Goal: Task Accomplishment & Management: Manage account settings

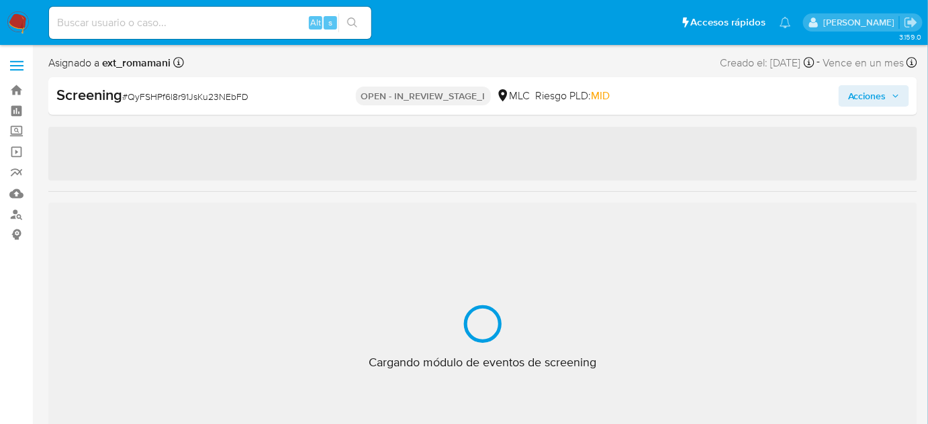
select select "10"
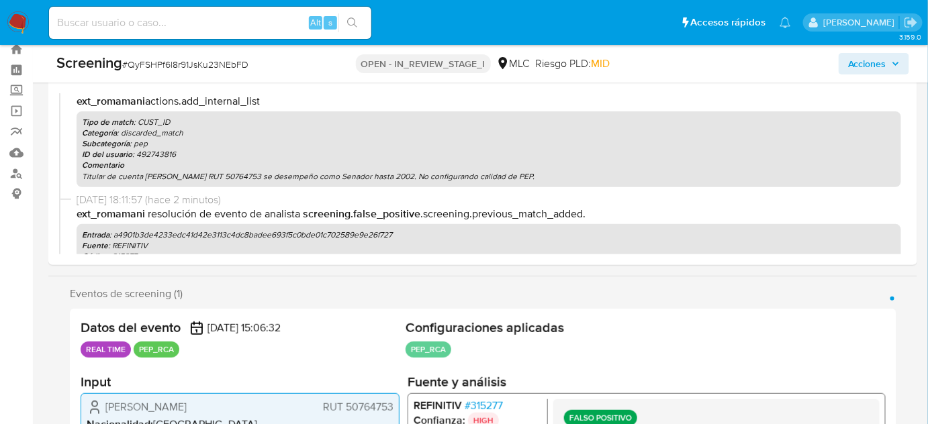
scroll to position [244, 0]
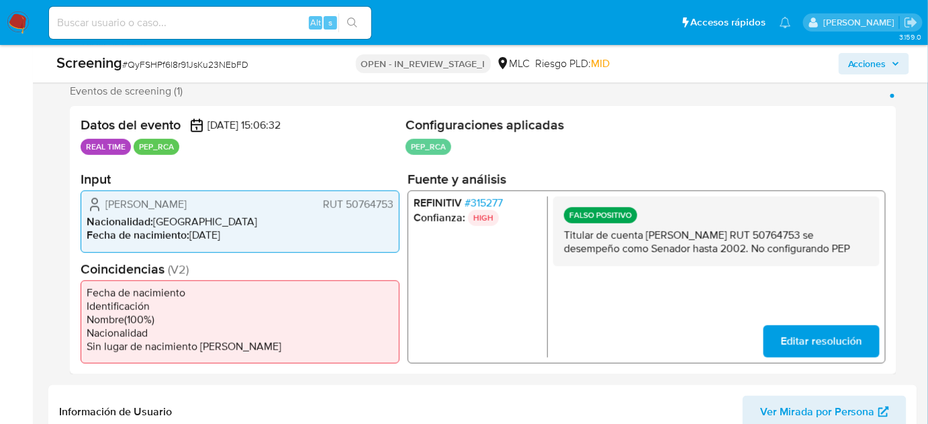
drag, startPoint x: 871, startPoint y: 241, endPoint x: 559, endPoint y: 239, distance: 311.5
click at [559, 239] on div "FALSO POSITIVO Titular de cuenta Juan Ignacio Pérez Walker RUT 50764753 se dese…" at bounding box center [716, 232] width 326 height 70
drag, startPoint x: 565, startPoint y: 234, endPoint x: 867, endPoint y: 249, distance: 302.4
click at [867, 249] on p "Titular de cuenta Juan Ignacio Pérez Walker RUT 50764753 se desempeño como Sena…" at bounding box center [716, 242] width 305 height 27
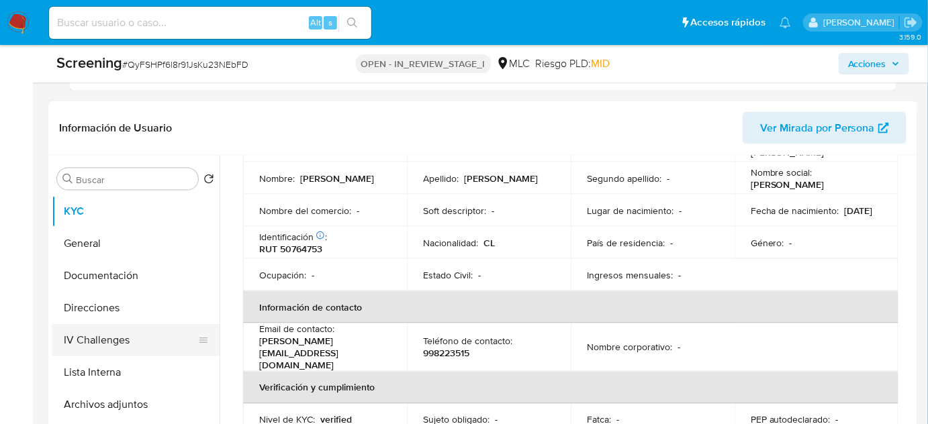
scroll to position [549, 0]
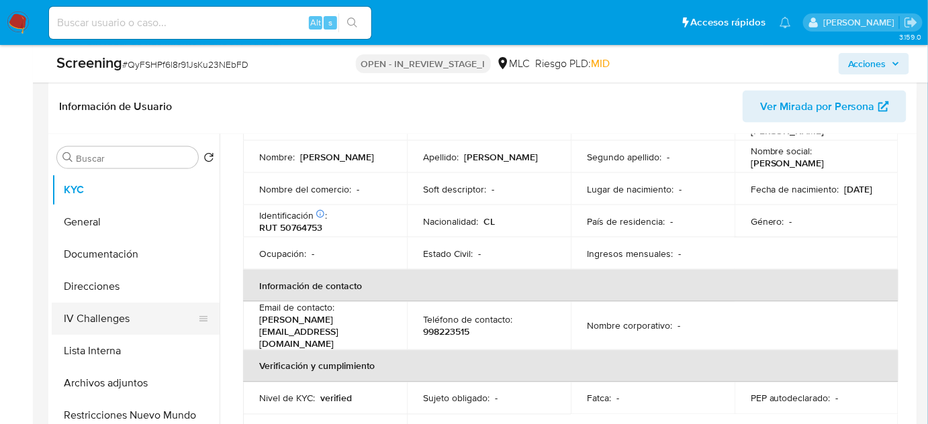
click at [97, 335] on button "Lista Interna" at bounding box center [136, 351] width 168 height 32
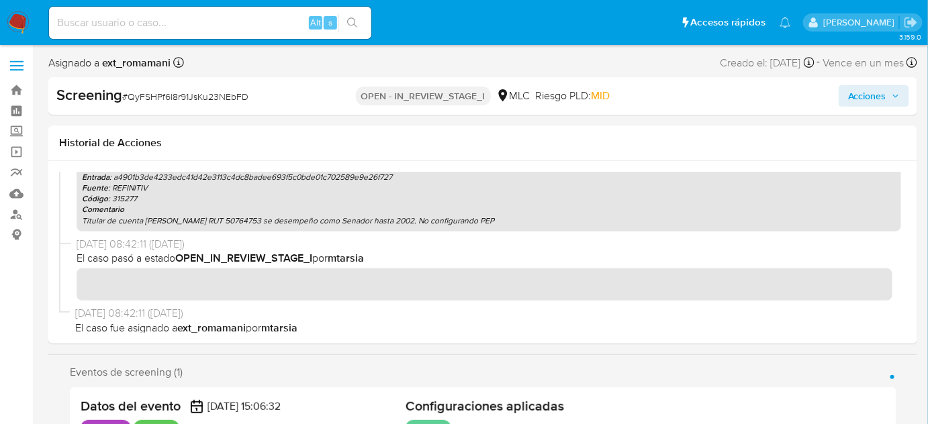
scroll to position [266, 0]
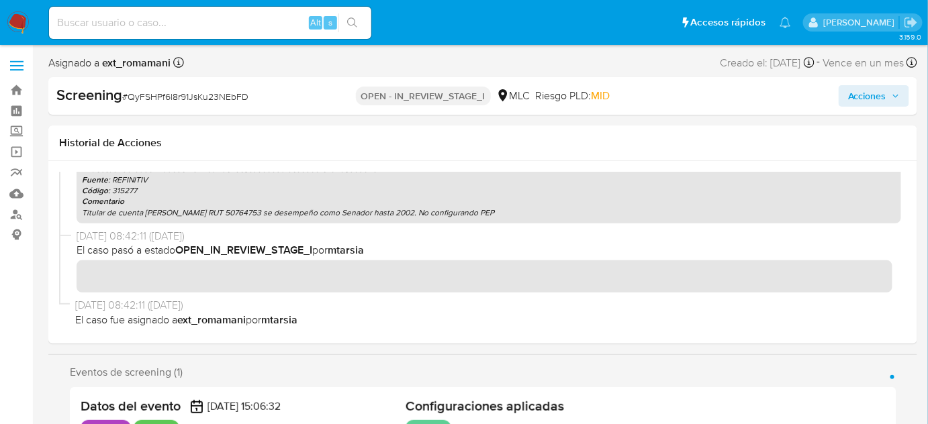
click at [850, 101] on span "Acciones" at bounding box center [867, 95] width 38 height 21
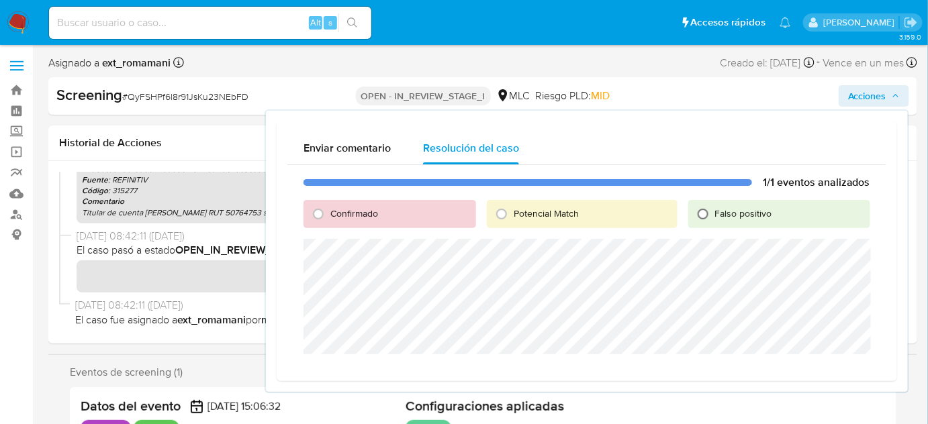
click at [703, 216] on input "Falso positivo" at bounding box center [702, 213] width 21 height 21
radio input "true"
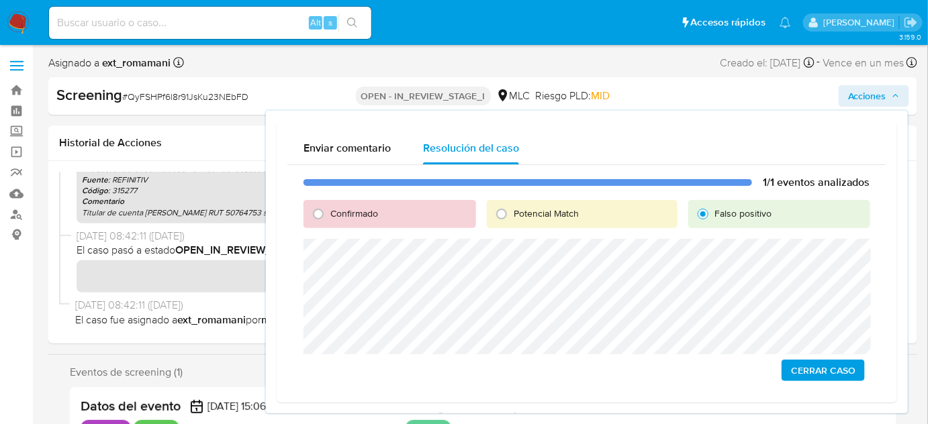
click at [824, 375] on span "Cerrar Caso" at bounding box center [823, 370] width 64 height 19
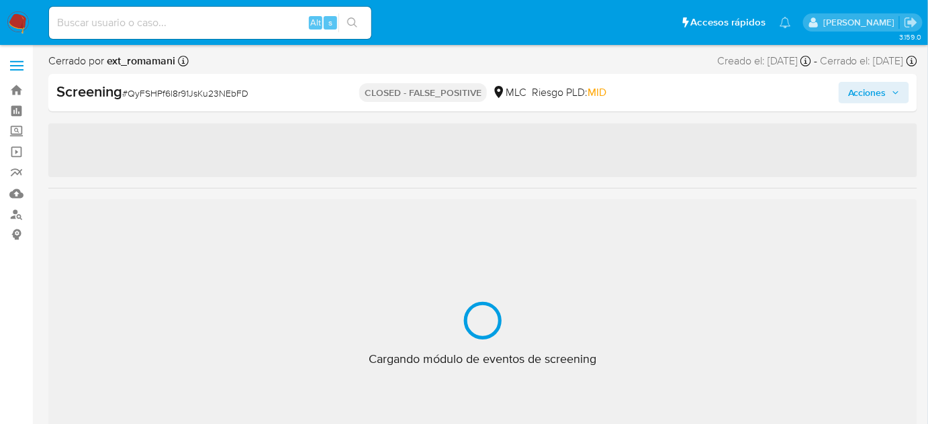
select select "10"
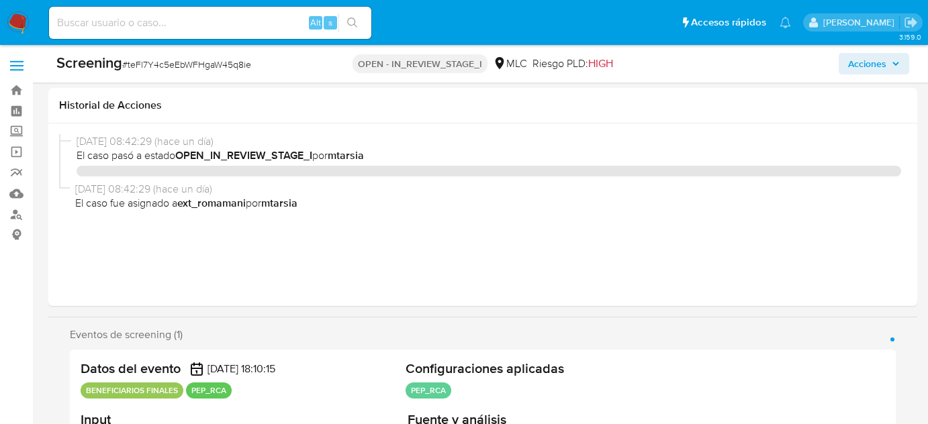
select select "10"
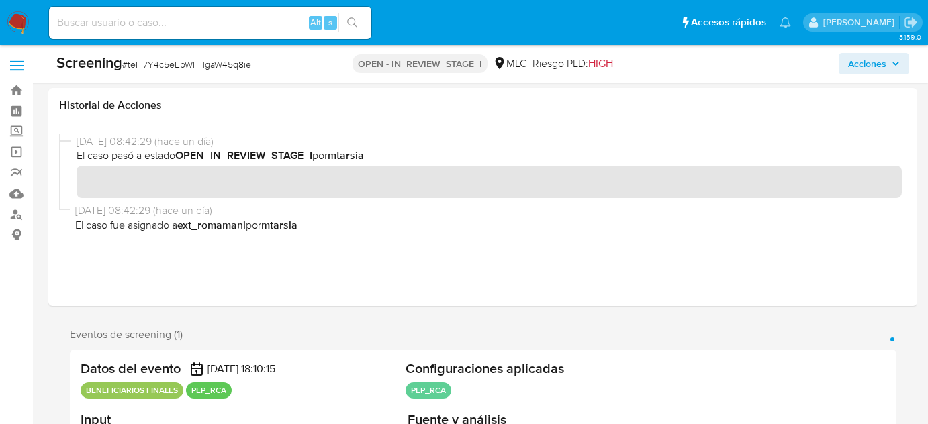
scroll to position [224, 0]
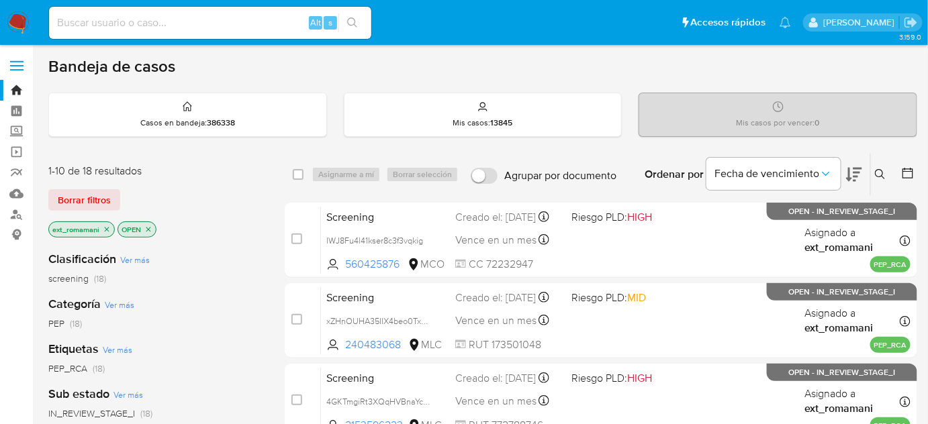
scroll to position [121, 0]
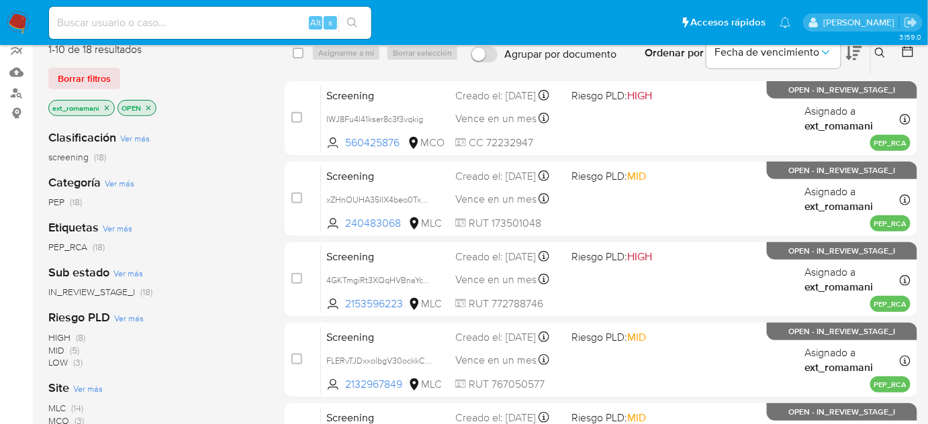
click at [65, 201] on span "PEP (18)" at bounding box center [65, 202] width 34 height 13
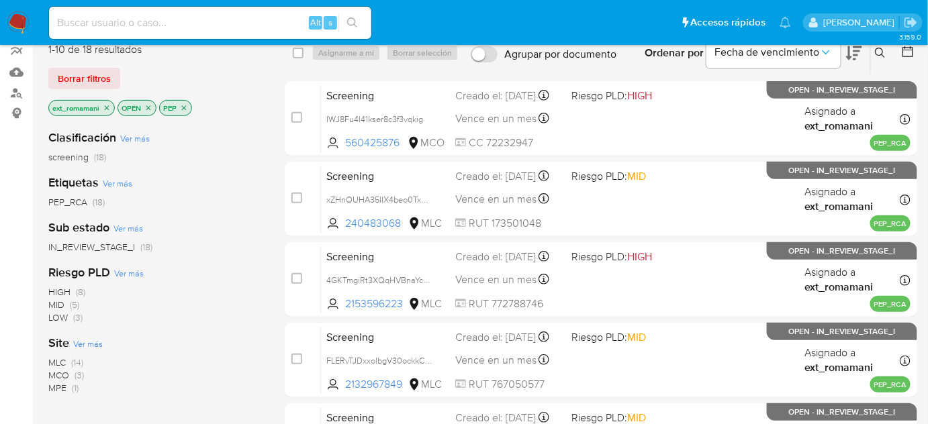
click at [103, 108] on icon "close-filter" at bounding box center [107, 108] width 8 height 8
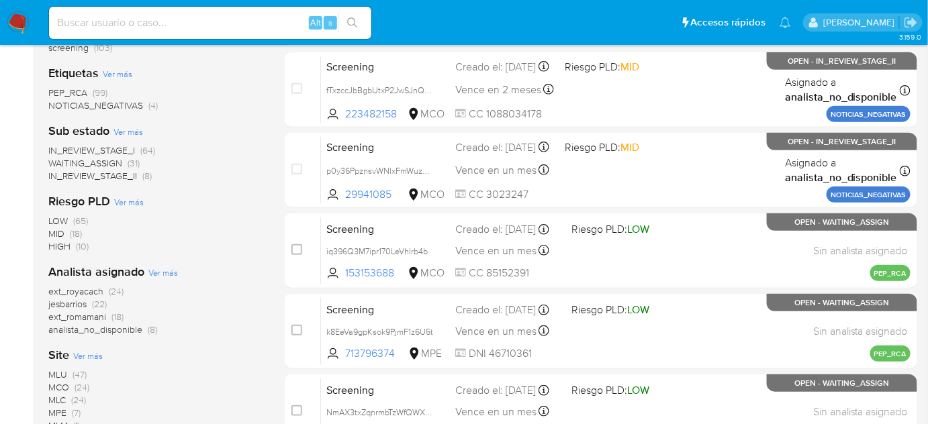
scroll to position [244, 0]
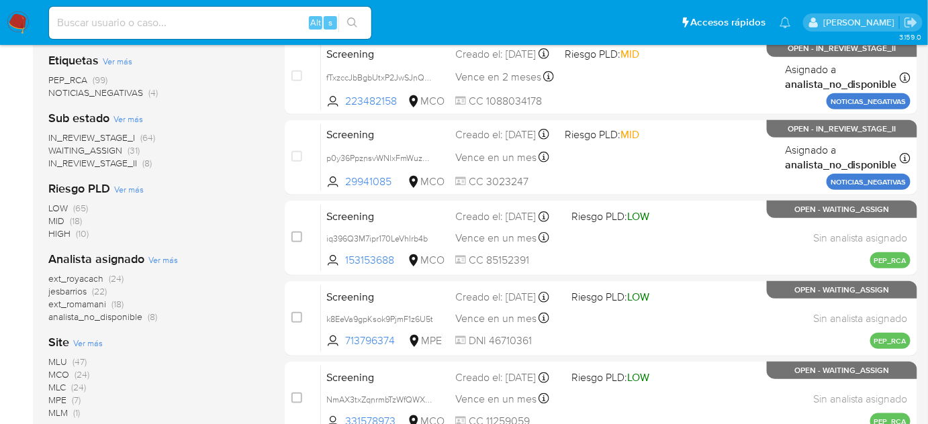
click at [116, 277] on span "(24)" at bounding box center [116, 278] width 15 height 13
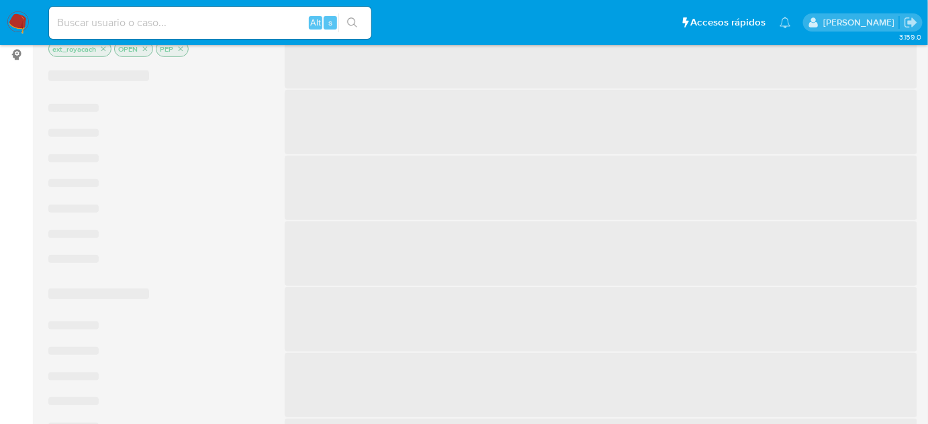
scroll to position [121, 0]
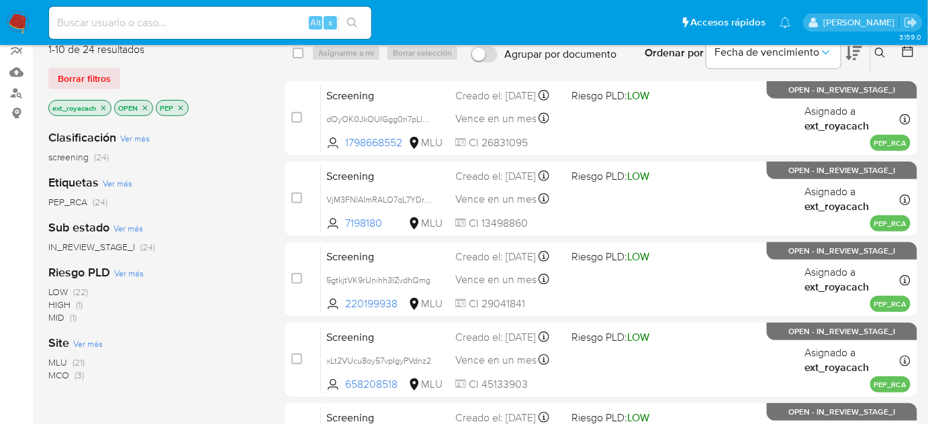
click at [177, 105] on icon "close-filter" at bounding box center [181, 108] width 8 height 8
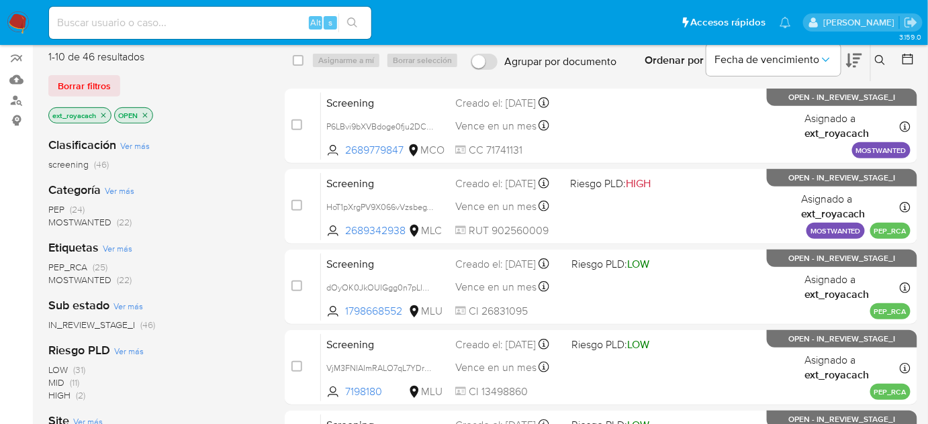
scroll to position [121, 0]
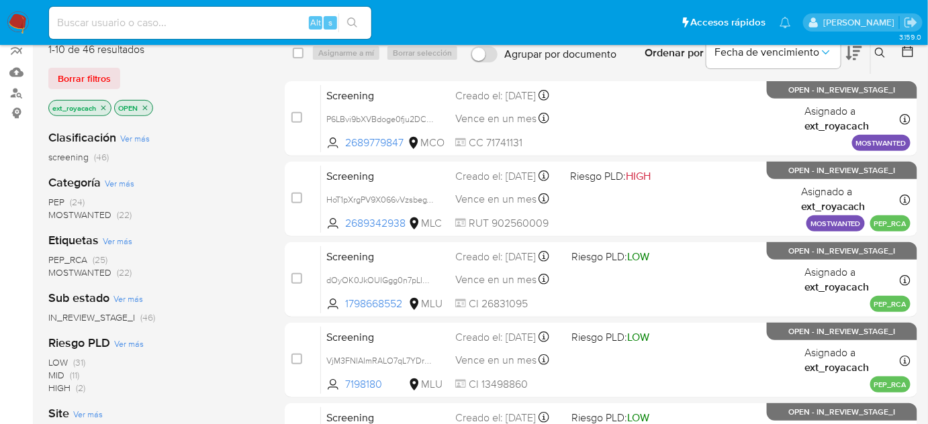
click at [21, 23] on img at bounding box center [18, 22] width 23 height 23
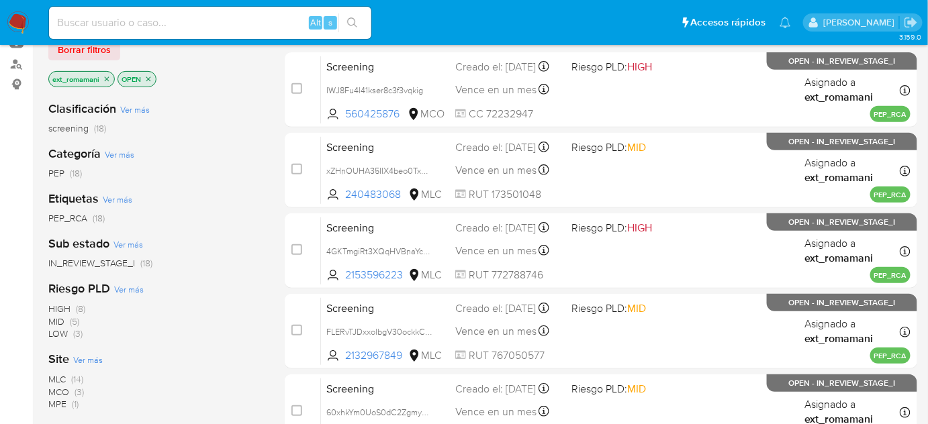
scroll to position [183, 0]
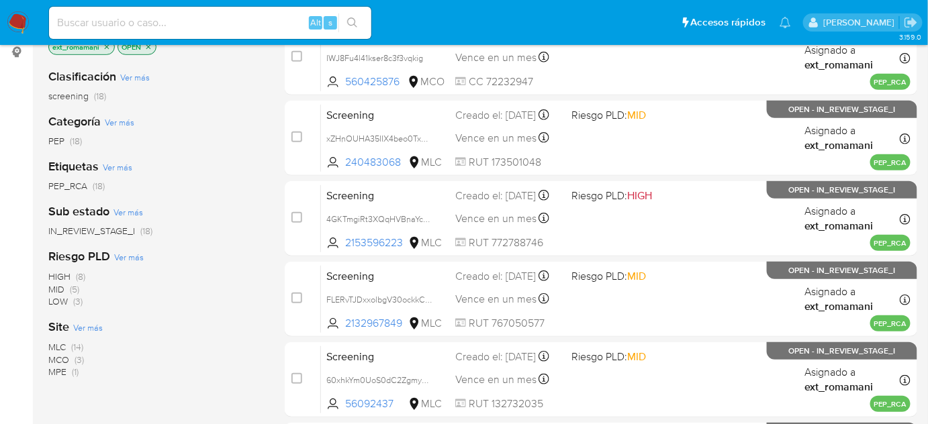
click at [79, 362] on span "(3)" at bounding box center [79, 359] width 9 height 13
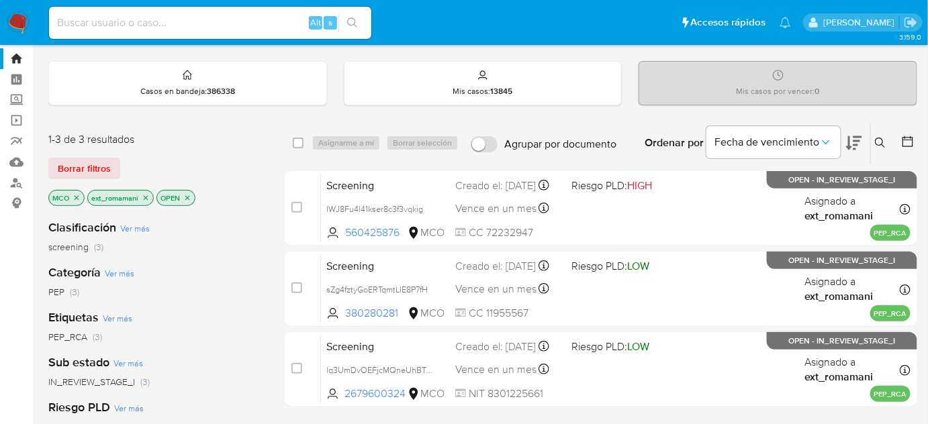
scroll to position [121, 0]
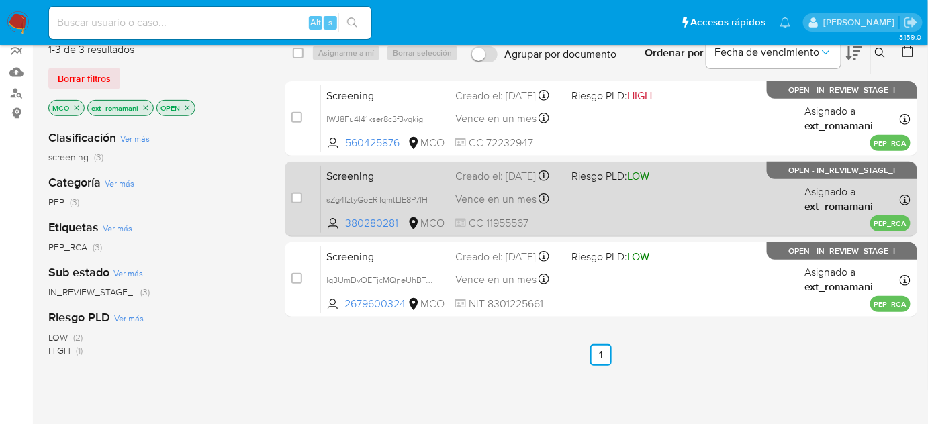
drag, startPoint x: 542, startPoint y: 114, endPoint x: 544, endPoint y: 168, distance: 54.4
click at [543, 117] on div "Screening IWJ8Fu4l41kser8c3f3vqkig 560425876 MCO Riesgo PLD: HIGH Creado el: 14…" at bounding box center [615, 119] width 589 height 68
click at [538, 184] on div "Creado el: 13/09/2025 Creado el: 13/09/2025 13:02:47" at bounding box center [507, 176] width 105 height 15
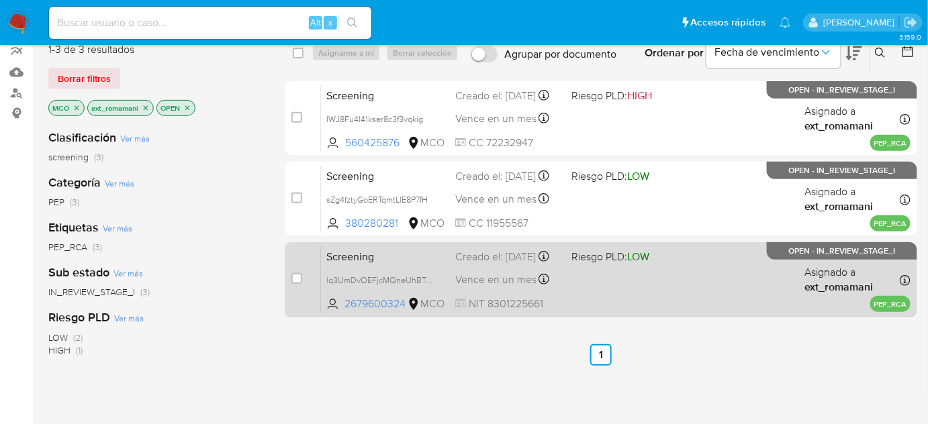
click at [520, 281] on div "Vence en un mes Vence el 12/10/2025 13:55:34" at bounding box center [507, 280] width 105 height 18
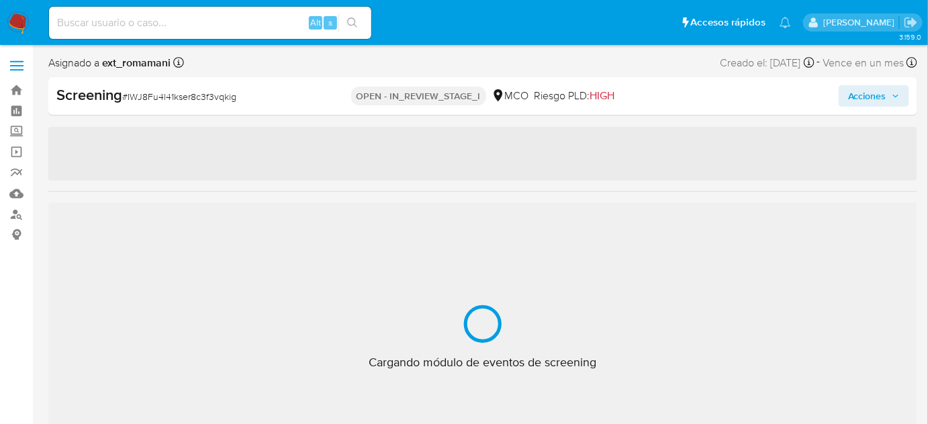
select select "10"
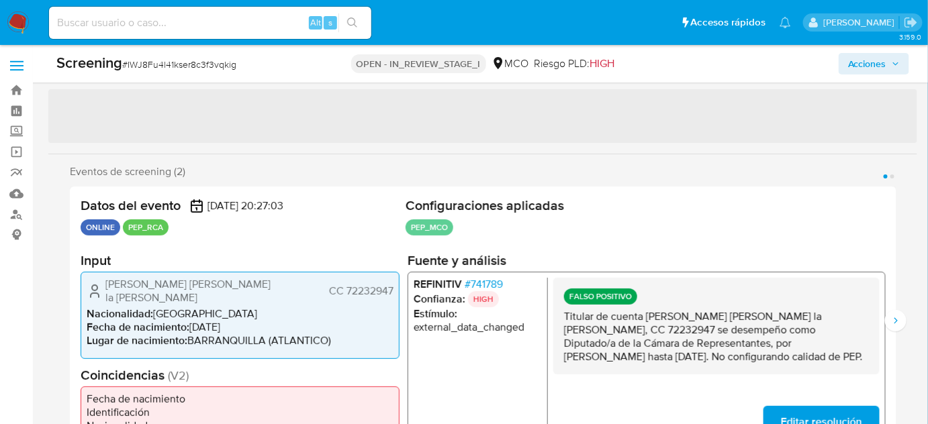
scroll to position [121, 0]
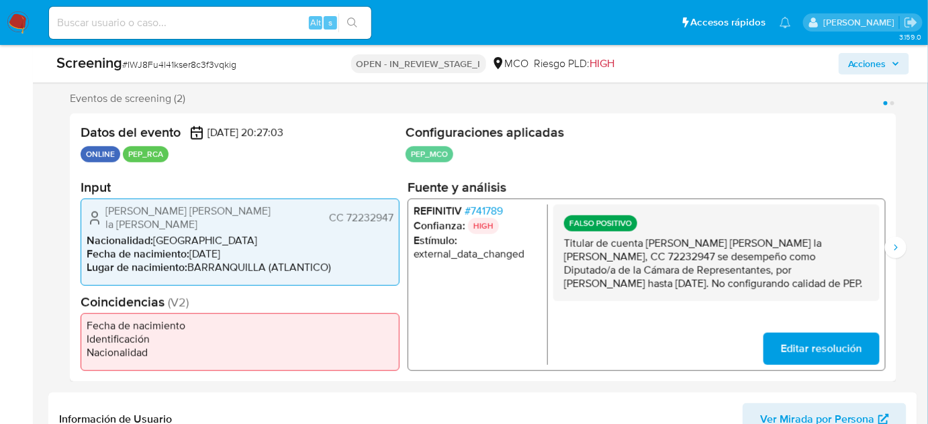
scroll to position [305, 0]
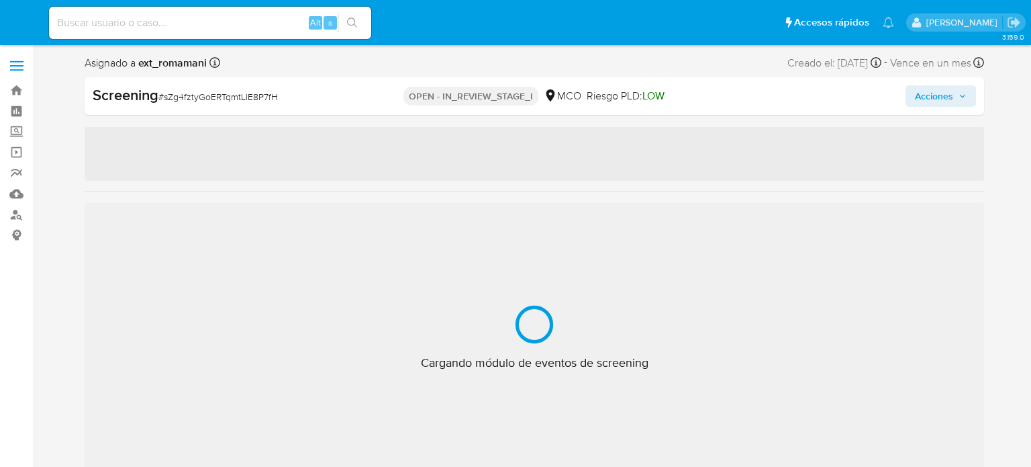
select select "10"
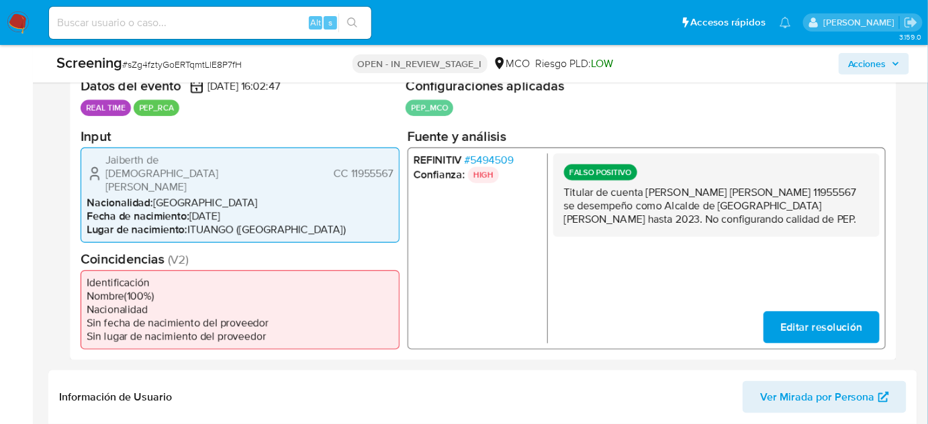
scroll to position [305, 0]
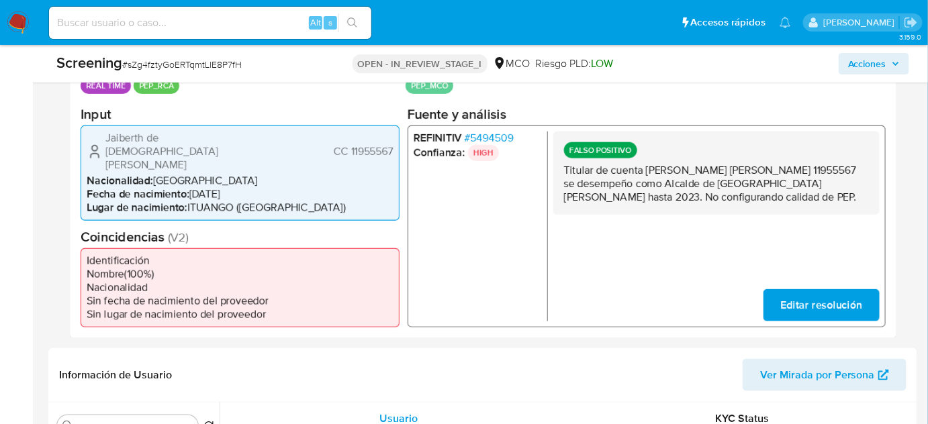
drag, startPoint x: 713, startPoint y: 192, endPoint x: 558, endPoint y: 168, distance: 156.3
click at [558, 168] on div "FALSO POSITIVO Titular de cuenta [PERSON_NAME] [PERSON_NAME] 11955567 se desemp…" at bounding box center [716, 172] width 326 height 83
click at [489, 134] on span "# 5494509" at bounding box center [488, 137] width 49 height 13
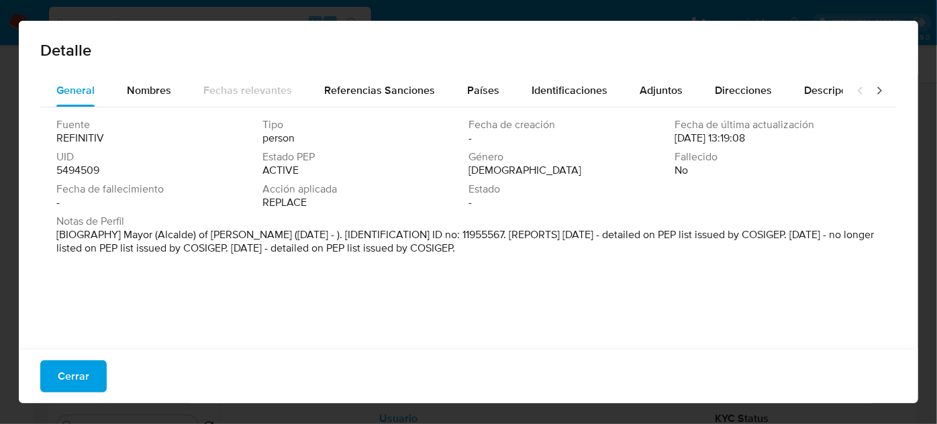
click at [156, 93] on span "Nombres" at bounding box center [149, 90] width 44 height 15
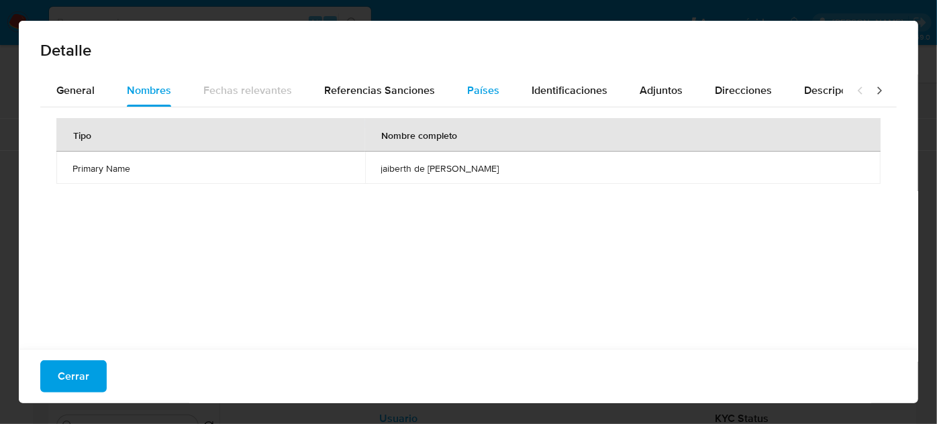
click at [471, 85] on span "Países" at bounding box center [483, 90] width 32 height 15
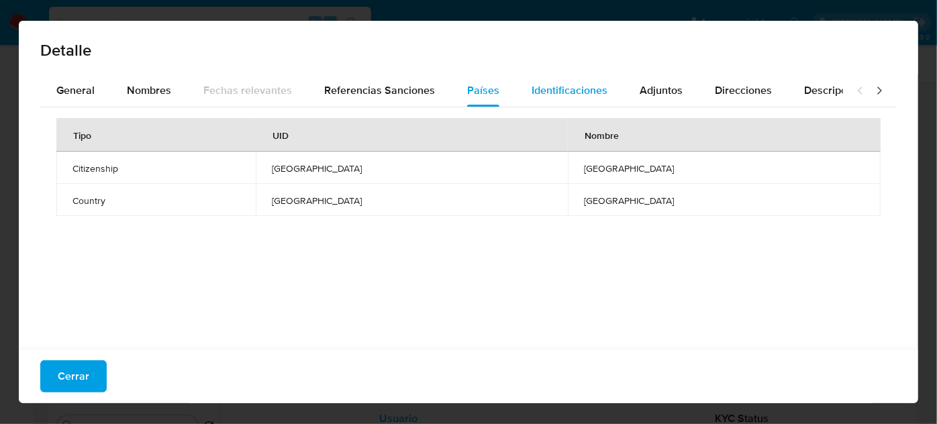
click at [532, 85] on span "Identificaciones" at bounding box center [570, 90] width 76 height 15
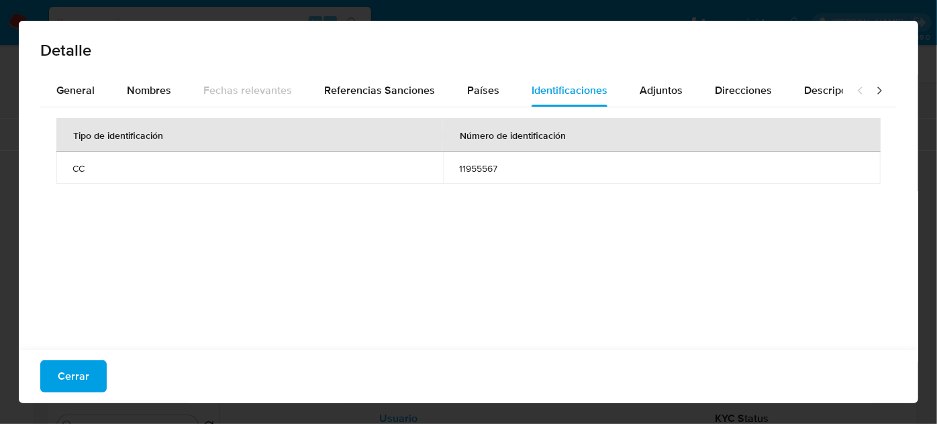
drag, startPoint x: 84, startPoint y: 383, endPoint x: 87, endPoint y: 361, distance: 22.4
click at [83, 383] on span "Cerrar" at bounding box center [74, 377] width 32 height 30
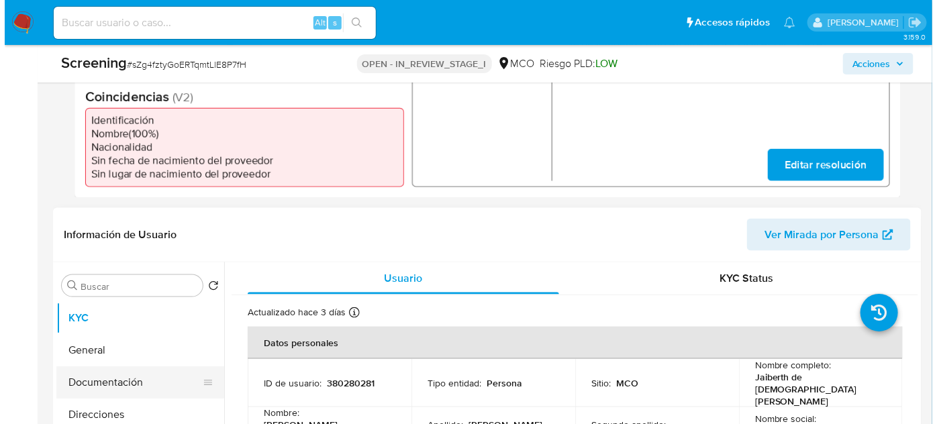
scroll to position [549, 0]
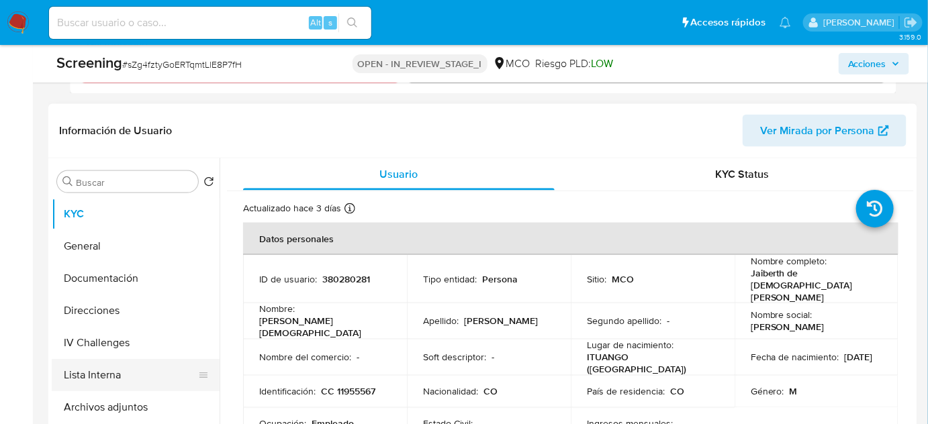
click at [84, 359] on button "Lista Interna" at bounding box center [130, 375] width 157 height 32
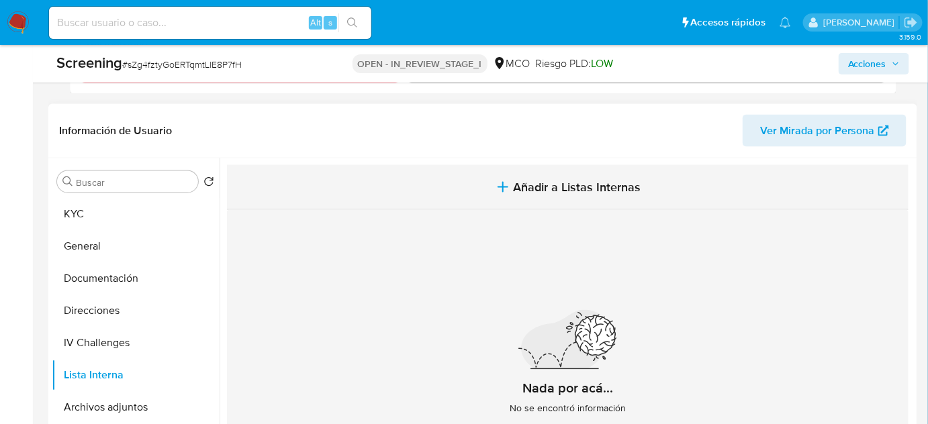
click at [525, 180] on span "Añadir a Listas Internas" at bounding box center [577, 187] width 128 height 15
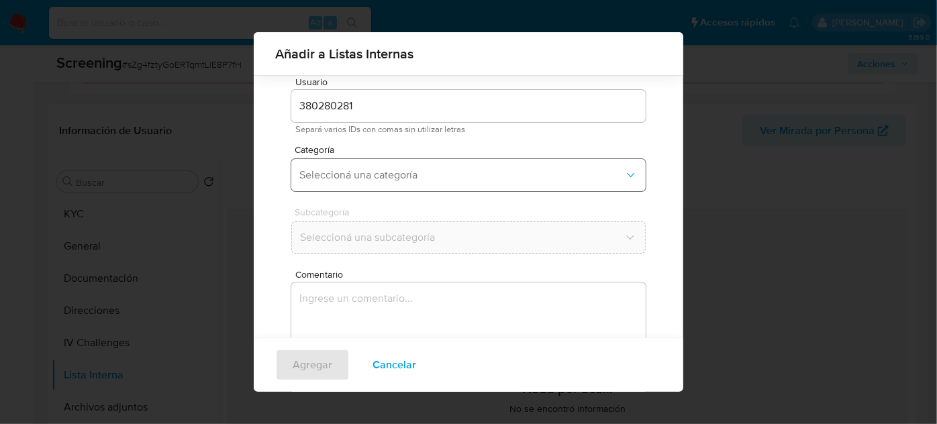
scroll to position [50, 0]
click at [395, 173] on span "Seleccioná una categoría" at bounding box center [461, 166] width 325 height 13
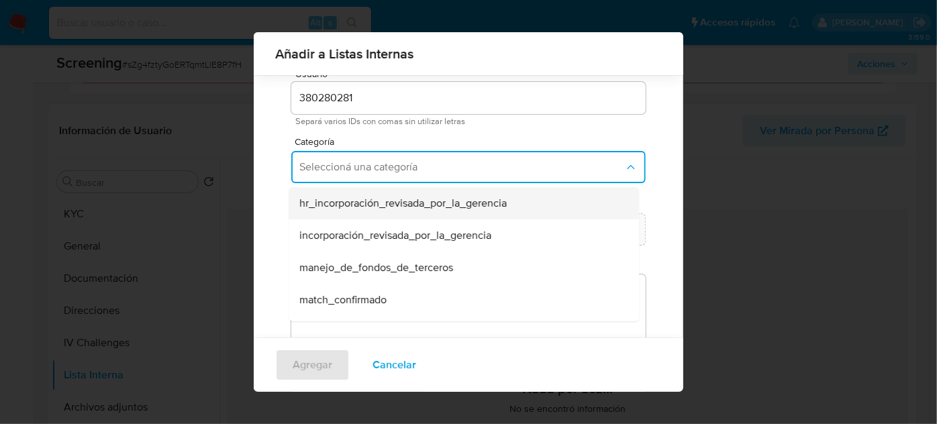
scroll to position [60, 0]
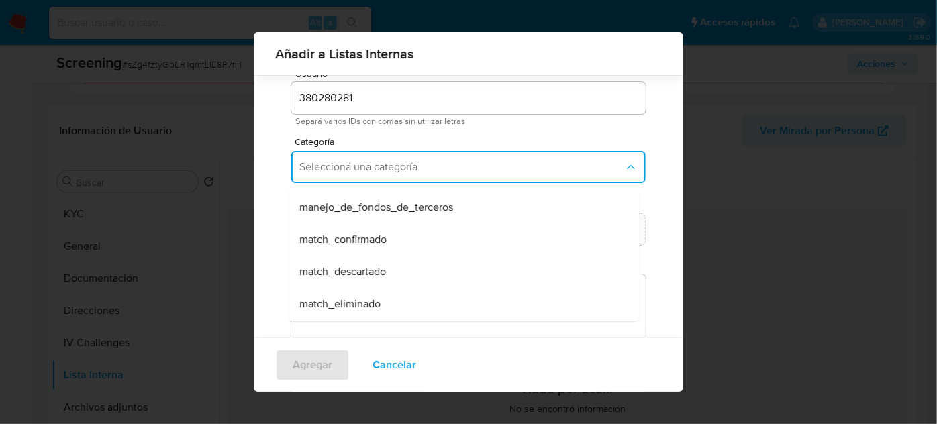
drag, startPoint x: 347, startPoint y: 272, endPoint x: 377, endPoint y: 222, distance: 58.1
click at [349, 266] on span "match_descartado" at bounding box center [342, 271] width 87 height 13
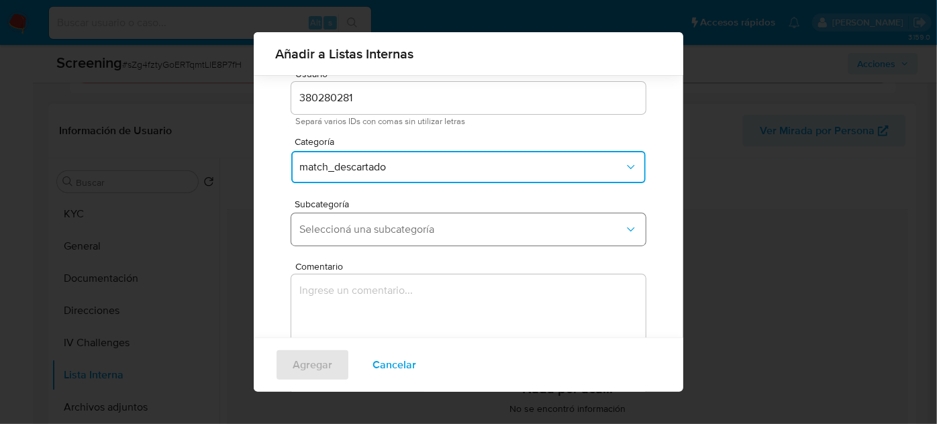
click at [377, 223] on span "Seleccioná una subcategoría" at bounding box center [461, 229] width 325 height 13
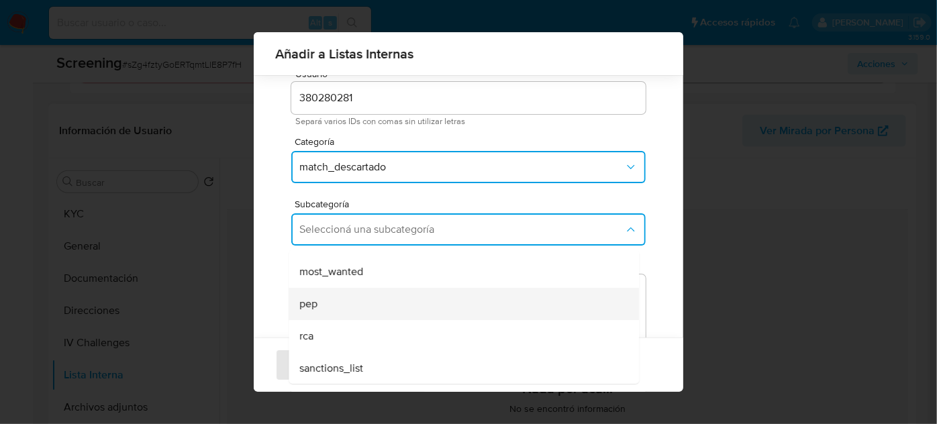
scroll to position [91, 0]
click at [331, 314] on div "pep" at bounding box center [459, 303] width 321 height 32
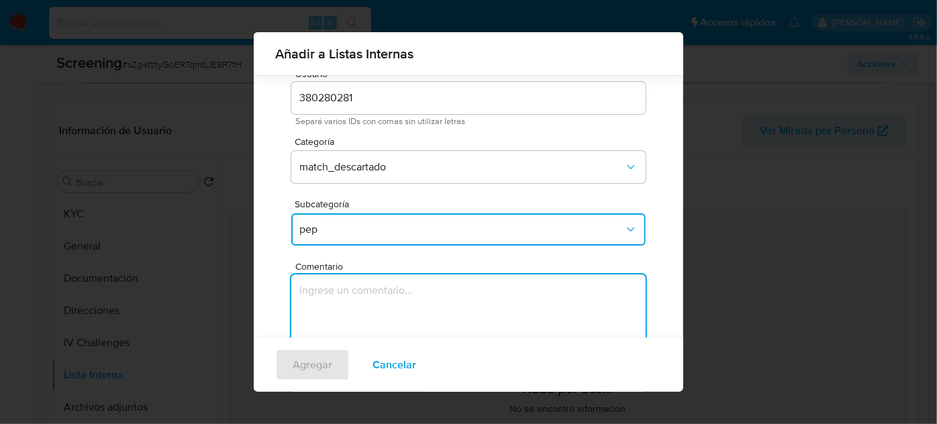
click at [331, 314] on textarea "Comentario" at bounding box center [468, 339] width 354 height 129
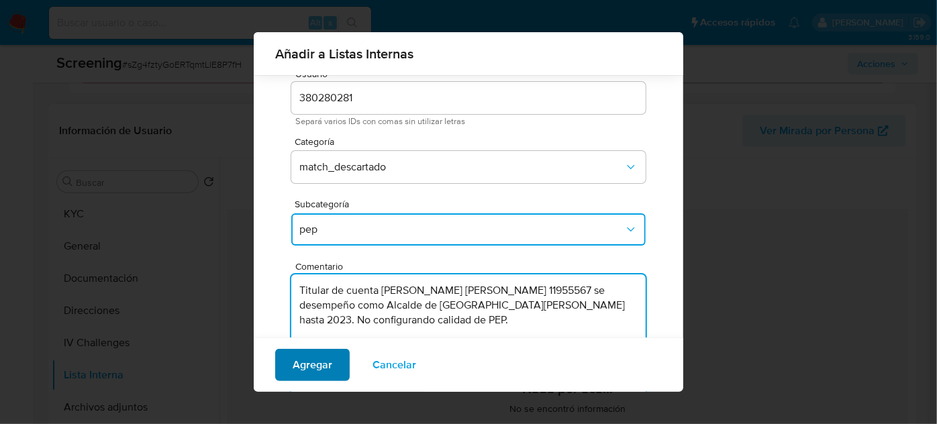
type textarea "Titular de cuenta Jaiberth de Jesus Rios Oquendo CC 11955567 se desempeño como …"
click at [322, 364] on span "Agregar" at bounding box center [313, 365] width 40 height 30
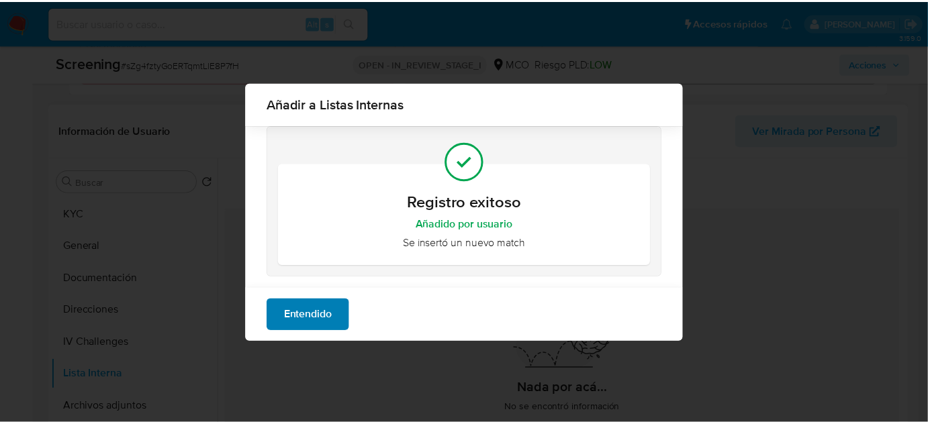
scroll to position [0, 0]
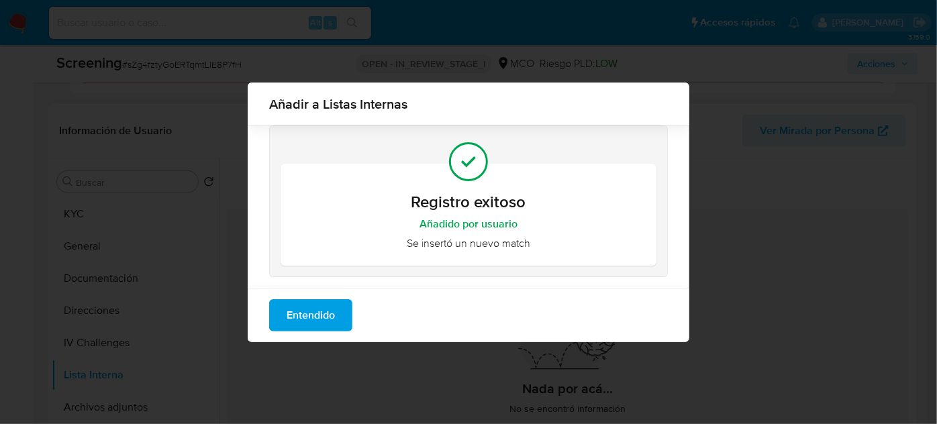
click at [321, 324] on span "Entendido" at bounding box center [311, 316] width 48 height 30
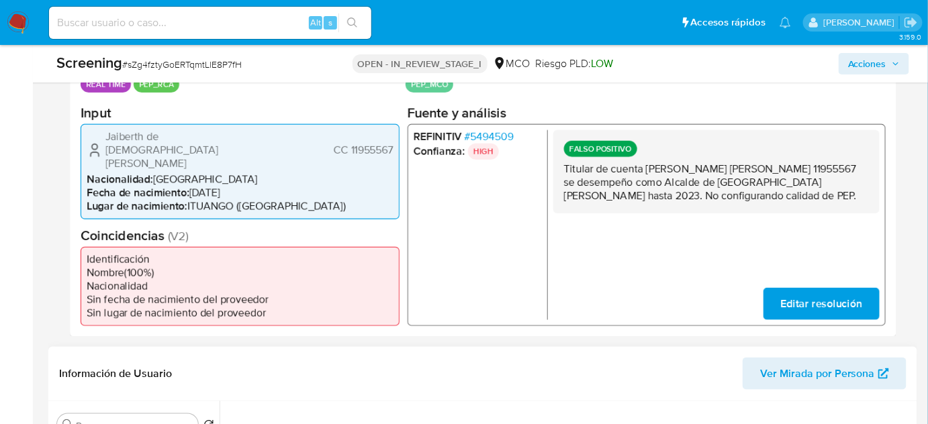
scroll to position [305, 0]
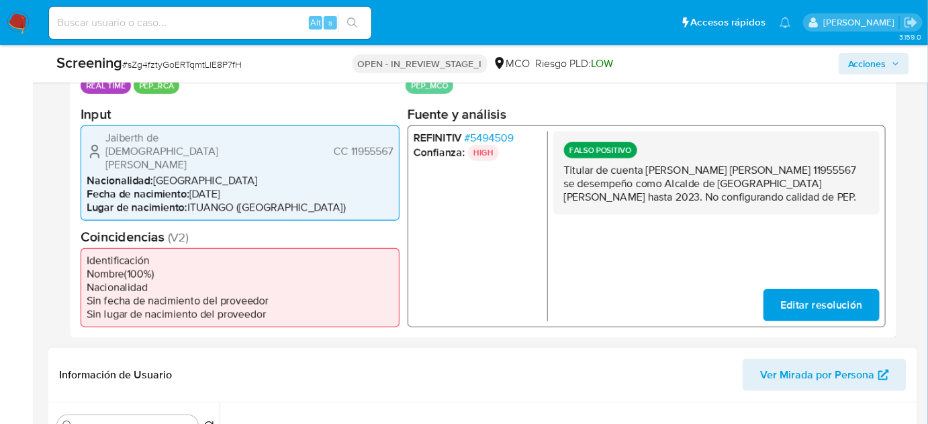
drag, startPoint x: 297, startPoint y: 136, endPoint x: 102, endPoint y: 141, distance: 194.7
click at [102, 141] on div "Jaiberth de Jesus Rios Oquendo CC 11955567" at bounding box center [240, 151] width 307 height 40
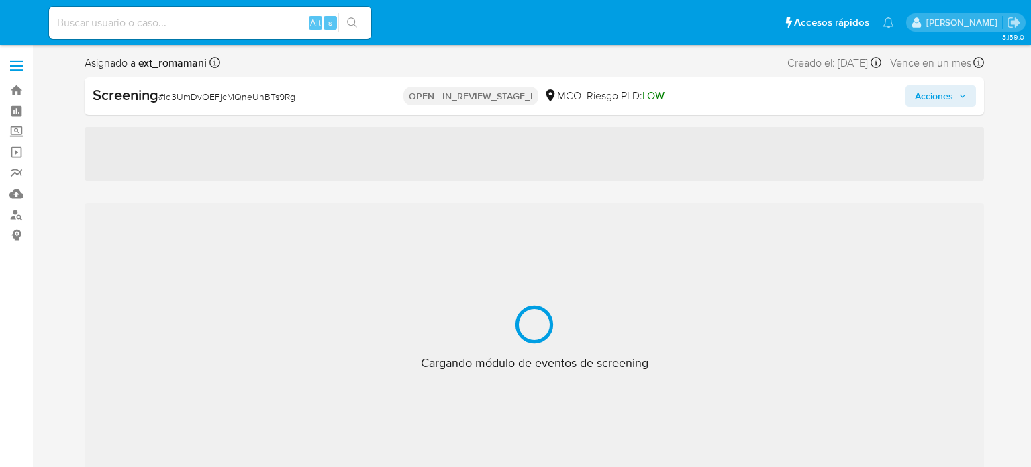
select select "10"
